Goal: Use online tool/utility: Utilize a website feature to perform a specific function

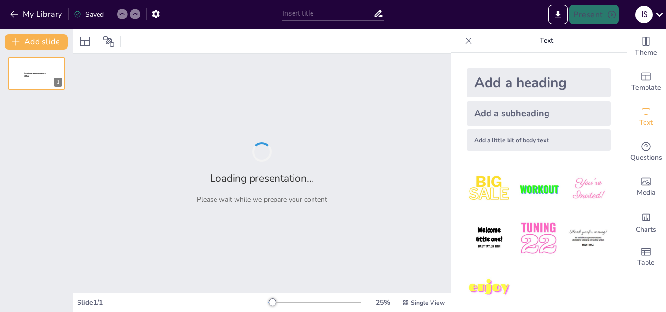
scroll to position [24, 0]
type input "Neuroderecho y Ciberdelincuencia: Estrategias para Combatir la Trata de Persona…"
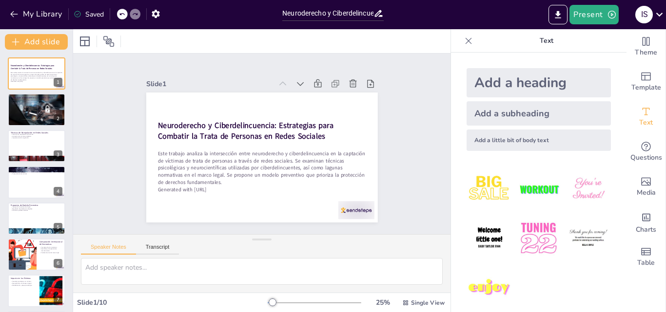
click at [557, 84] on div "Add a heading" at bounding box center [538, 82] width 144 height 29
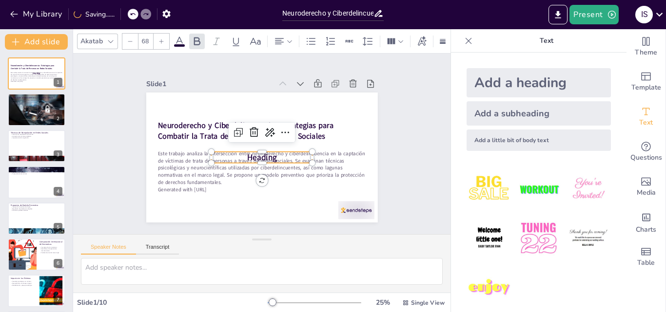
click at [283, 149] on p "Heading" at bounding box center [251, 135] width 76 height 83
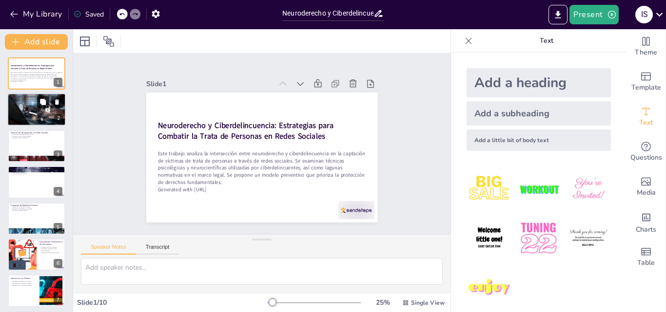
click at [37, 104] on button at bounding box center [43, 102] width 12 height 12
type textarea "Lo ipsumdolorsi am consecte adip eli seddoeiusmo temporin utla etdolore mag ali…"
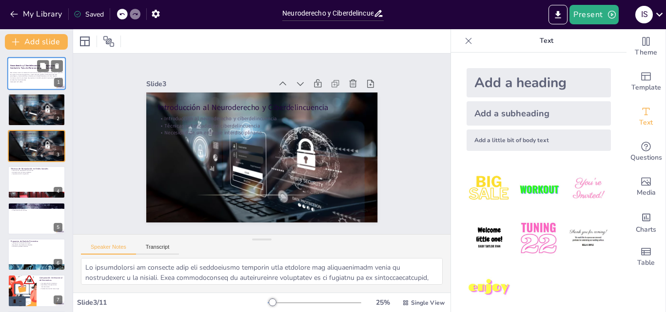
click at [35, 78] on p "Este trabajo analiza la intersección entre neuroderecho y ciberdelincuencia en …" at bounding box center [36, 76] width 53 height 9
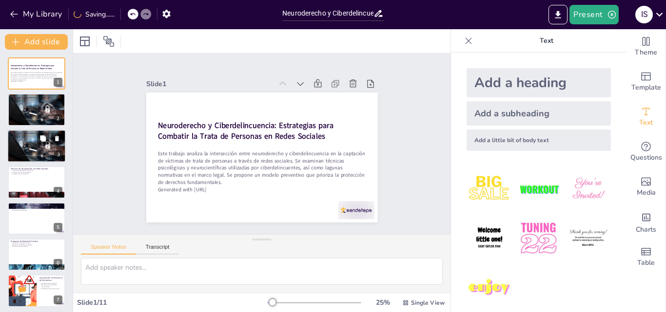
click at [25, 149] on div at bounding box center [36, 146] width 58 height 39
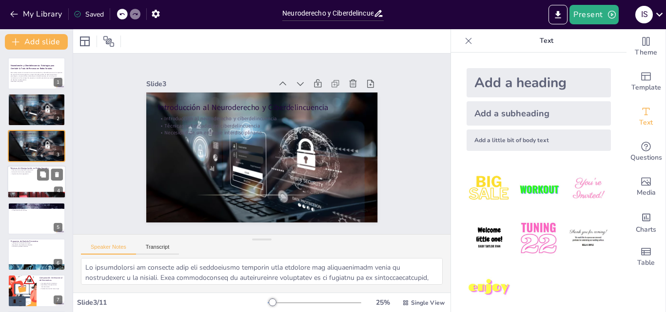
click at [22, 183] on div at bounding box center [36, 182] width 58 height 33
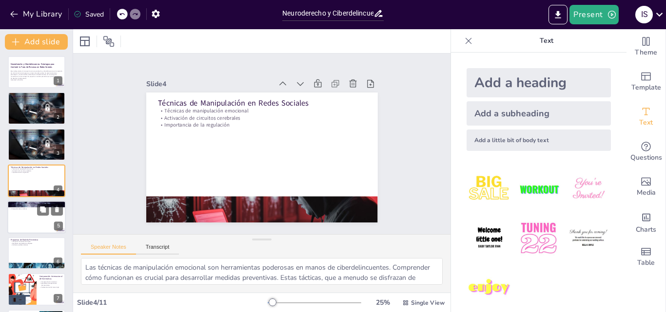
click at [20, 208] on div "Deficiencias en el marco legal Necesidad de reformas Protección de las víctimas" at bounding box center [36, 206] width 53 height 5
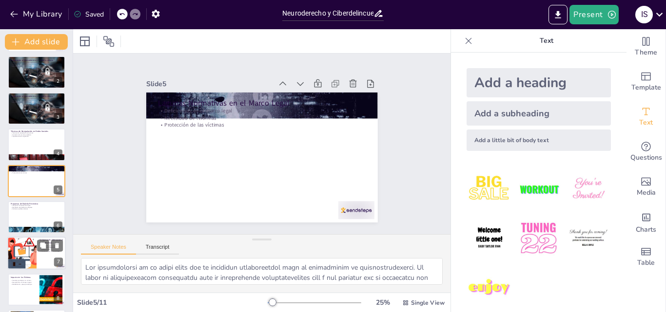
click at [26, 254] on div at bounding box center [22, 253] width 78 height 33
type textarea "La comparativa entre normativas es esencial para identificar brechas y oportuni…"
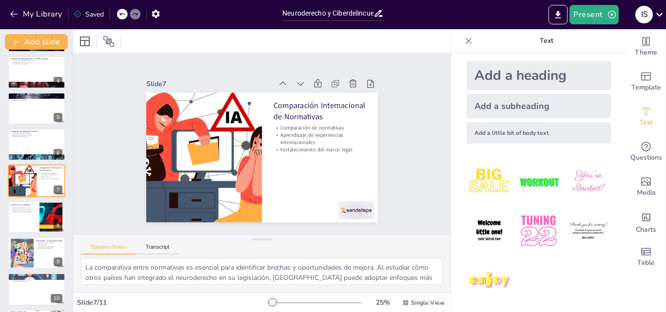
scroll to position [9, 0]
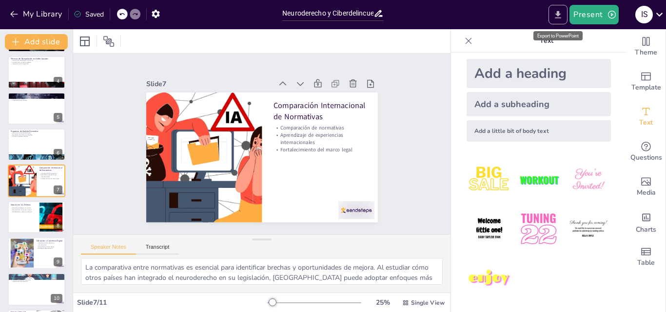
click at [553, 16] on button "Export to PowerPoint" at bounding box center [557, 14] width 19 height 19
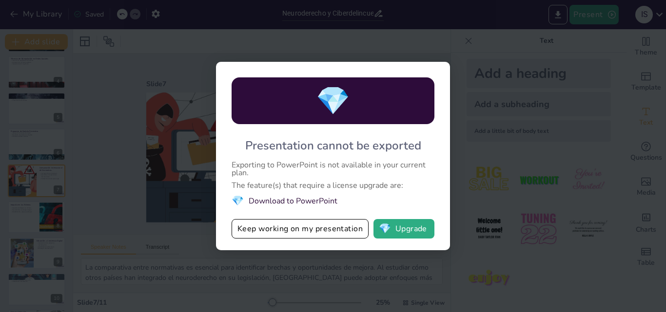
click at [274, 201] on li "💎 Download to PowerPoint" at bounding box center [332, 200] width 203 height 13
click at [345, 230] on button "Keep working on my presentation" at bounding box center [299, 228] width 137 height 19
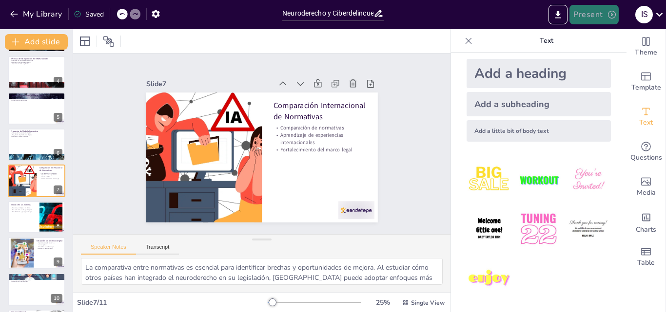
click at [614, 16] on icon "button" at bounding box center [612, 15] width 10 height 10
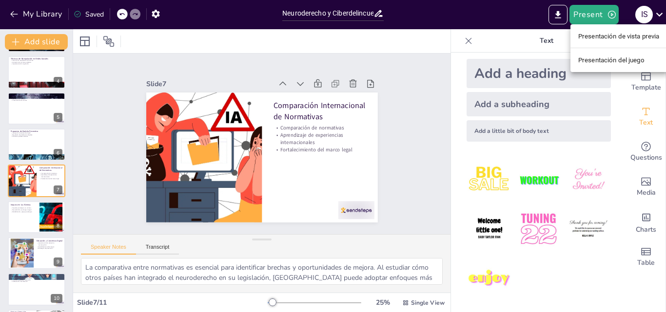
click at [607, 37] on font "Presentación de vista previa" at bounding box center [618, 36] width 81 height 7
